Goal: Information Seeking & Learning: Learn about a topic

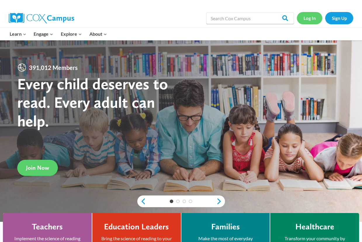
click at [311, 17] on link "Log In" at bounding box center [309, 18] width 25 height 12
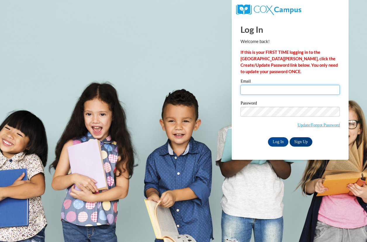
click at [278, 89] on input "Email" at bounding box center [290, 90] width 99 height 10
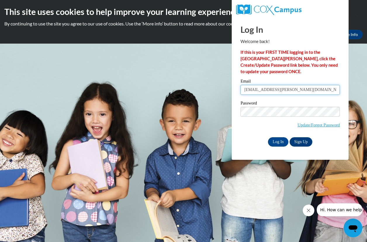
type input "lauren.sommerer@stjohnseward.org"
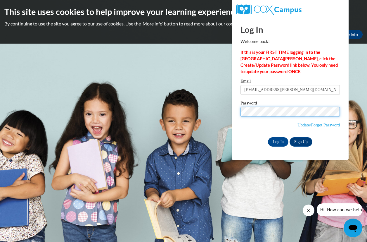
click at [268, 137] on input "Log In" at bounding box center [278, 141] width 20 height 9
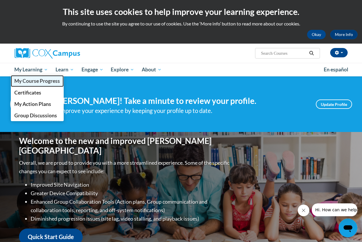
click at [42, 81] on span "My Course Progress" at bounding box center [37, 81] width 46 height 6
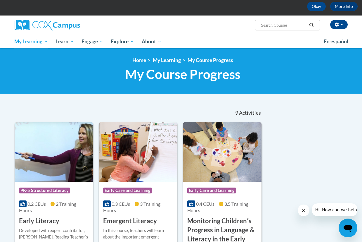
scroll to position [88, 0]
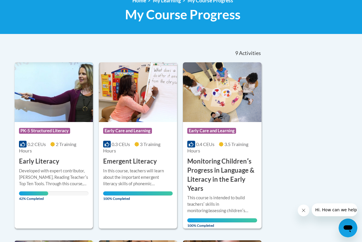
click at [66, 155] on div "Course Category: PK-5 Structured Literacy 0.2 CEUs 2 Training Hours COURSE Earl…" at bounding box center [54, 144] width 78 height 44
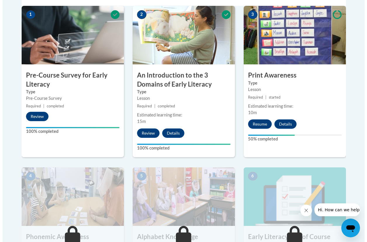
scroll to position [205, 0]
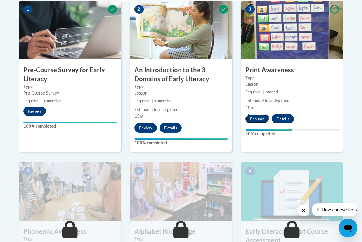
click at [257, 120] on button "Resume" at bounding box center [258, 118] width 24 height 9
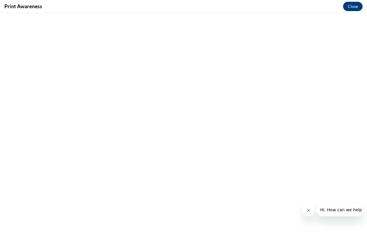
click at [307, 210] on icon "Close message from company" at bounding box center [308, 210] width 5 height 5
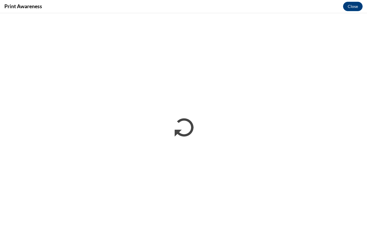
scroll to position [0, 0]
